Goal: Task Accomplishment & Management: Use online tool/utility

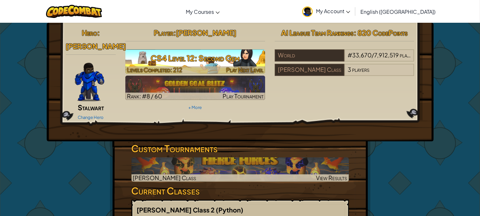
click at [228, 57] on h3 "CS4 Level 12: Second Gem" at bounding box center [195, 58] width 140 height 14
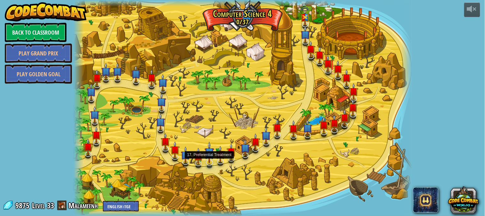
click at [212, 158] on img at bounding box center [209, 151] width 9 height 21
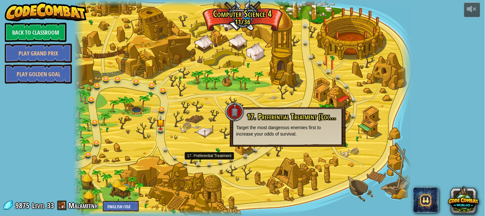
click at [210, 126] on div at bounding box center [243, 108] width 338 height 216
